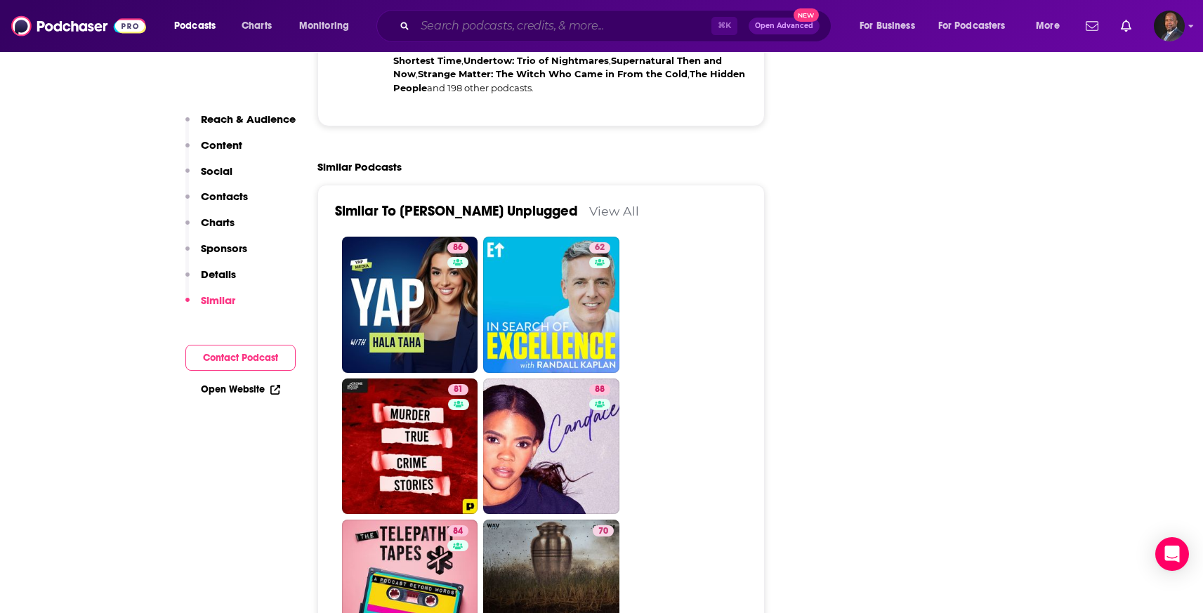
click at [466, 25] on input "Search podcasts, credits, & more..." at bounding box center [563, 26] width 296 height 22
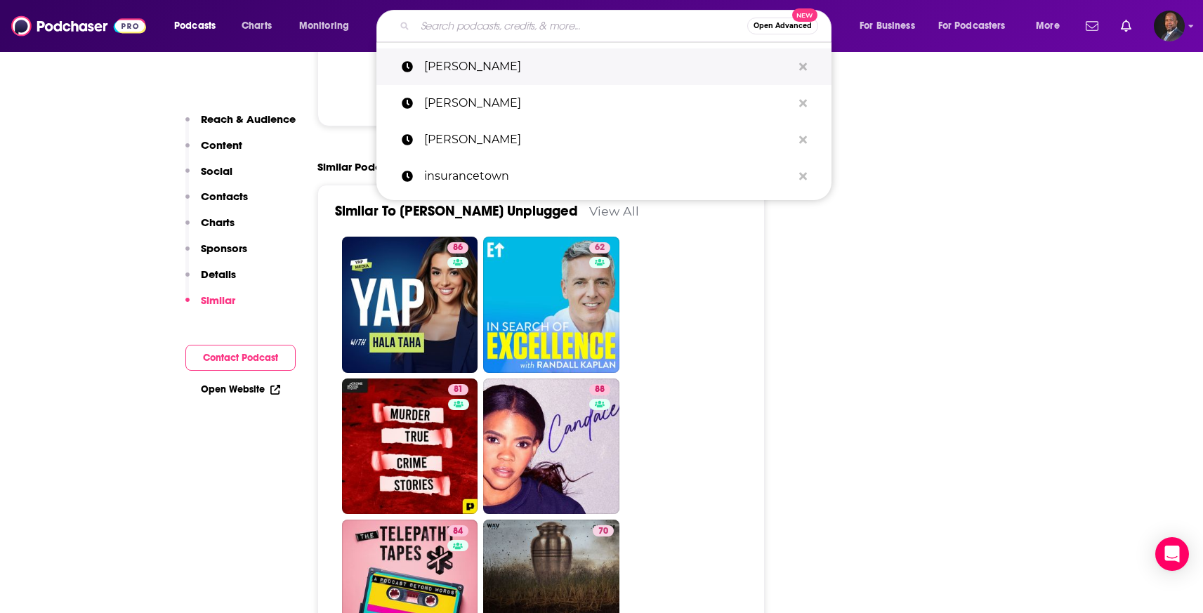
click at [461, 65] on p "mick hunt" at bounding box center [608, 66] width 368 height 37
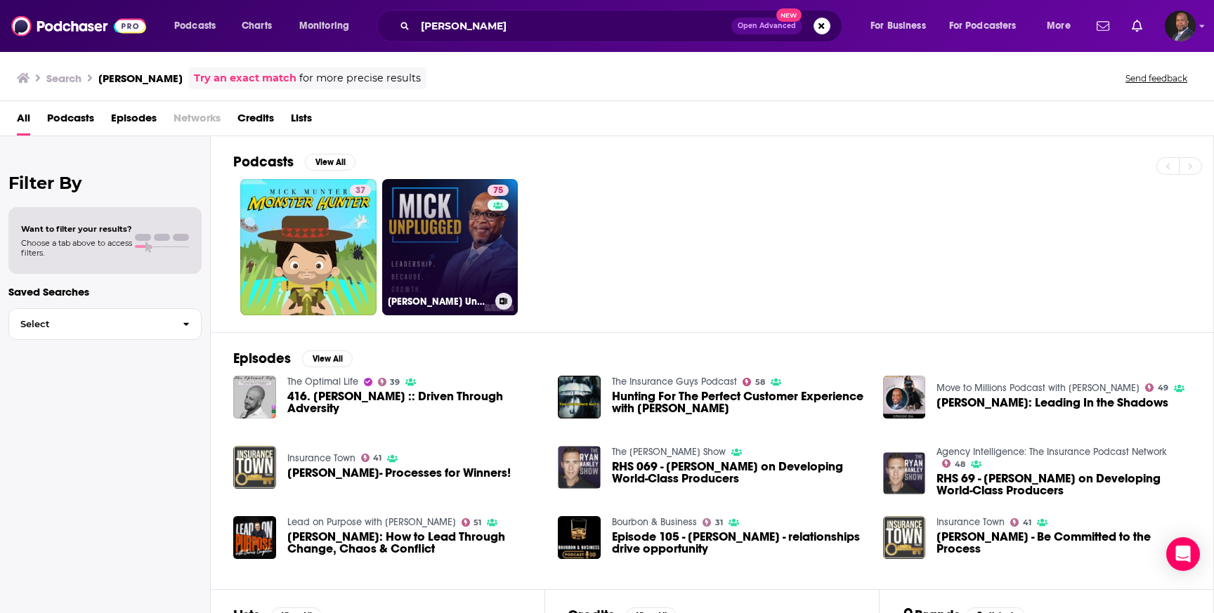
click at [445, 241] on link "75 Mick Unplugged" at bounding box center [450, 247] width 136 height 136
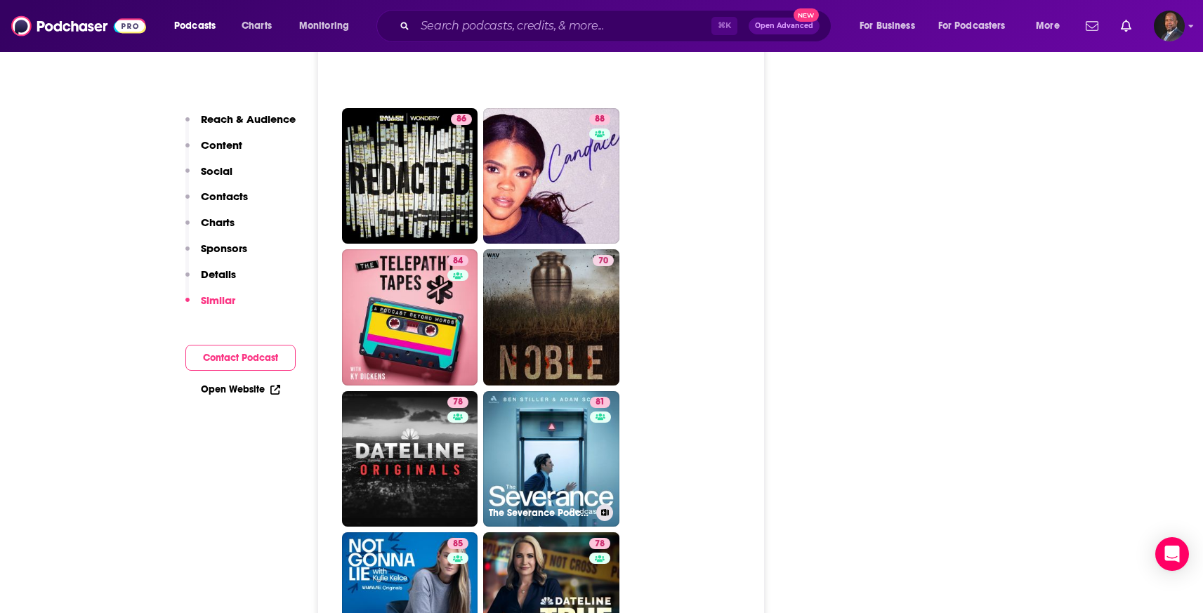
scroll to position [3330, 0]
